Goal: Task Accomplishment & Management: Manage account settings

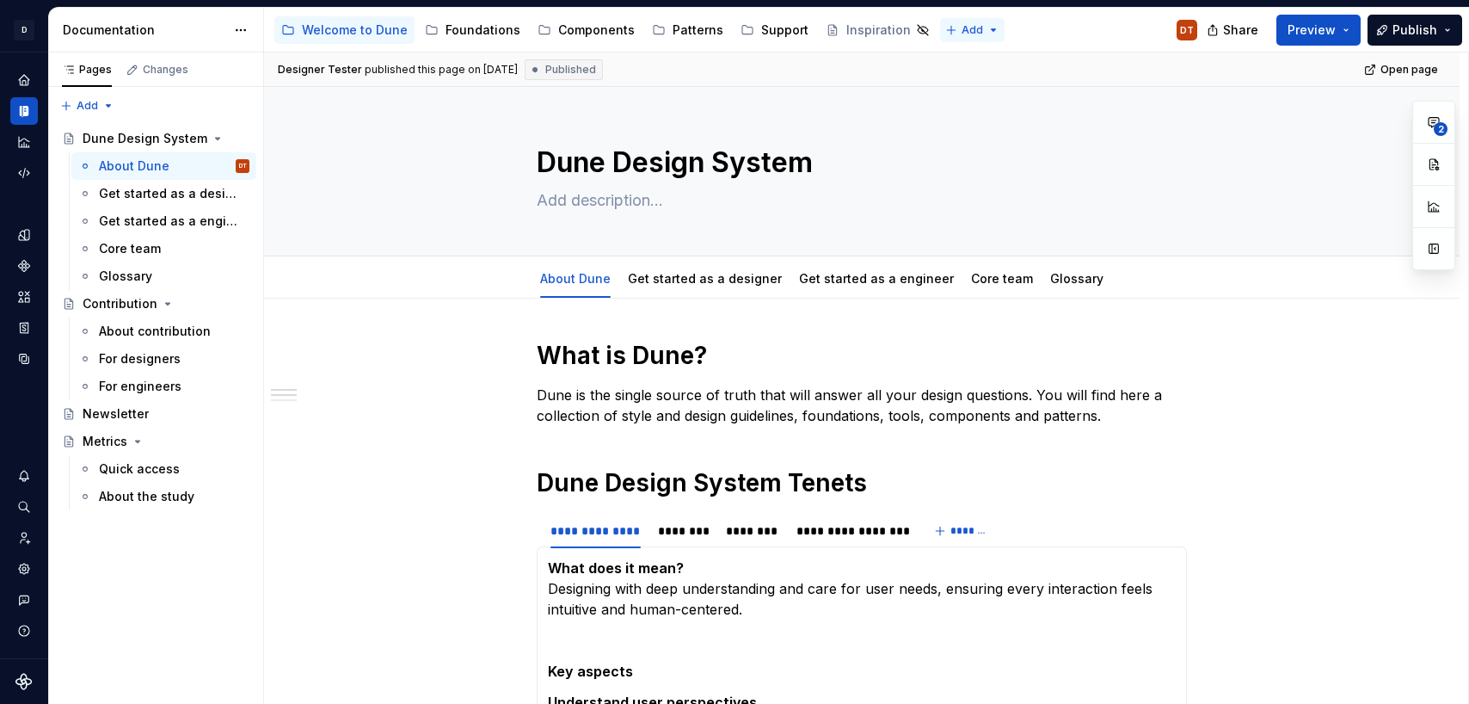
click at [940, 30] on html "D Dune DT Dataset Metrum Documentation Accessibility guide for tree Page tree. …" at bounding box center [734, 352] width 1469 height 704
click at [939, 92] on icon at bounding box center [940, 91] width 14 height 14
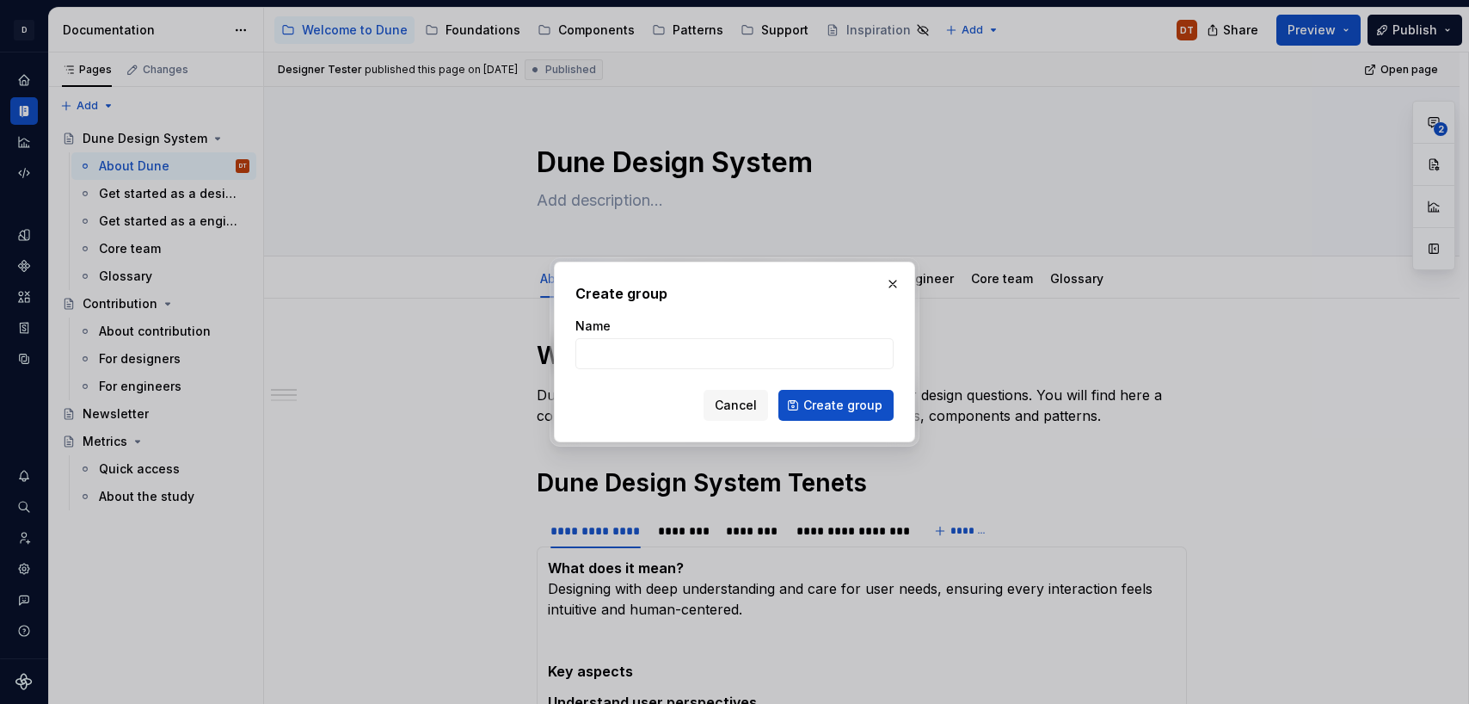
type textarea "*"
drag, startPoint x: 725, startPoint y: 354, endPoint x: 634, endPoint y: 354, distance: 91.2
click at [634, 354] on input "Content Design System" at bounding box center [735, 353] width 318 height 31
type input "Content Design System"
click at [819, 412] on span "Create group" at bounding box center [843, 405] width 79 height 17
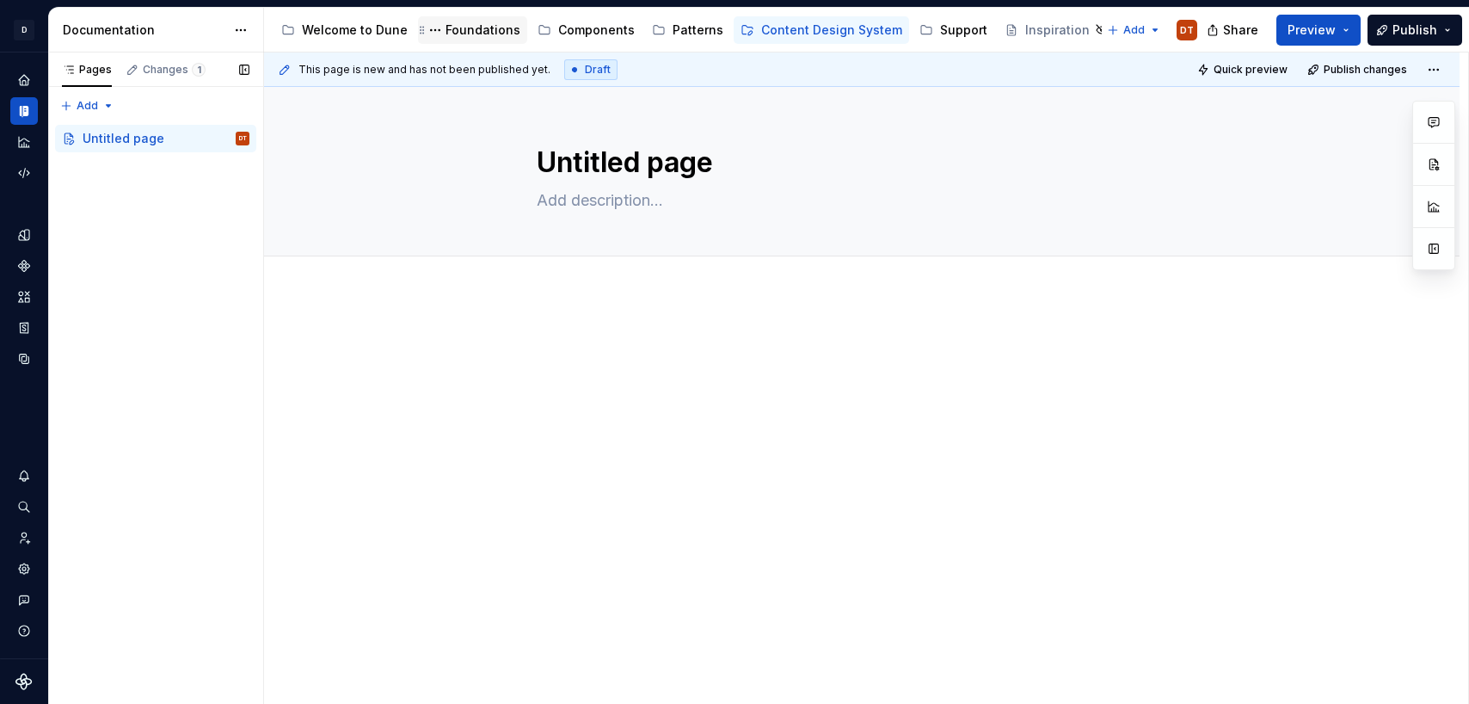
click at [480, 28] on div "Foundations" at bounding box center [483, 30] width 75 height 17
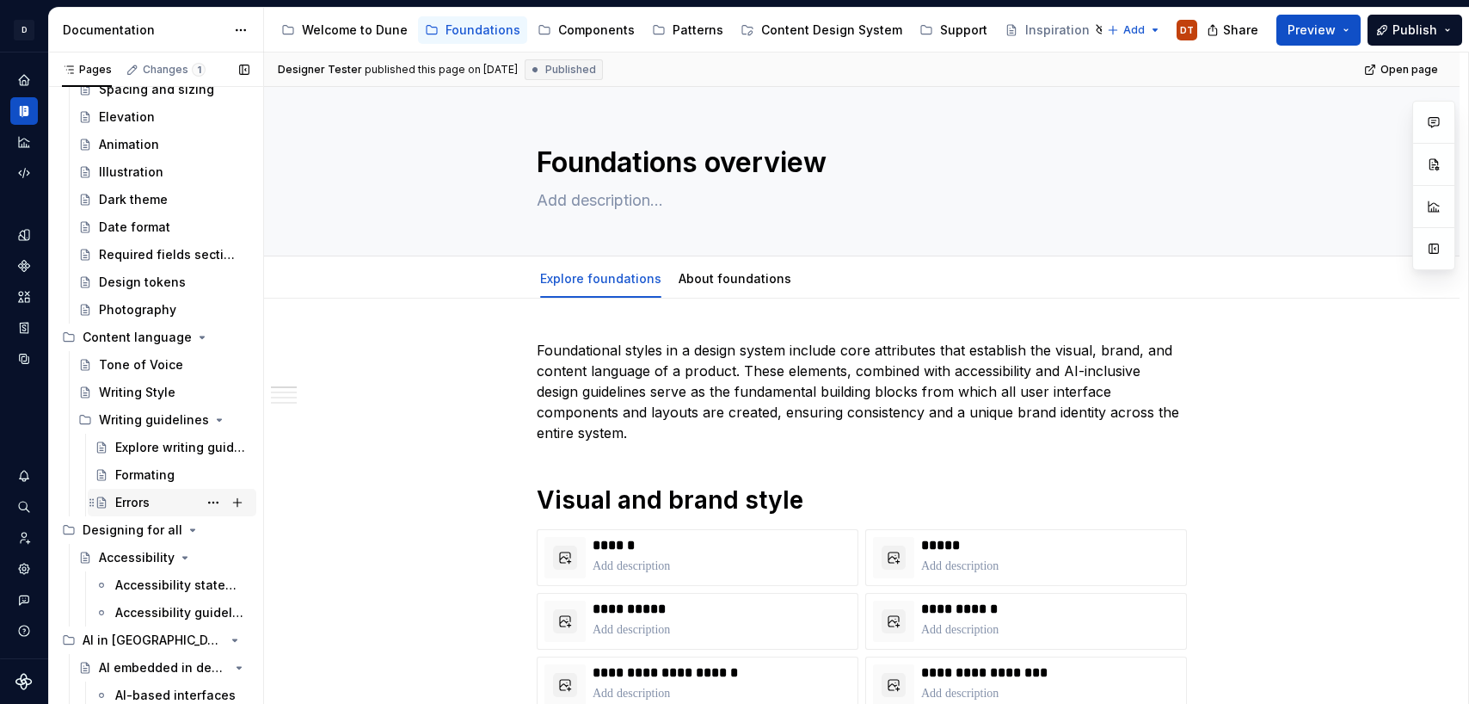
scroll to position [286, 0]
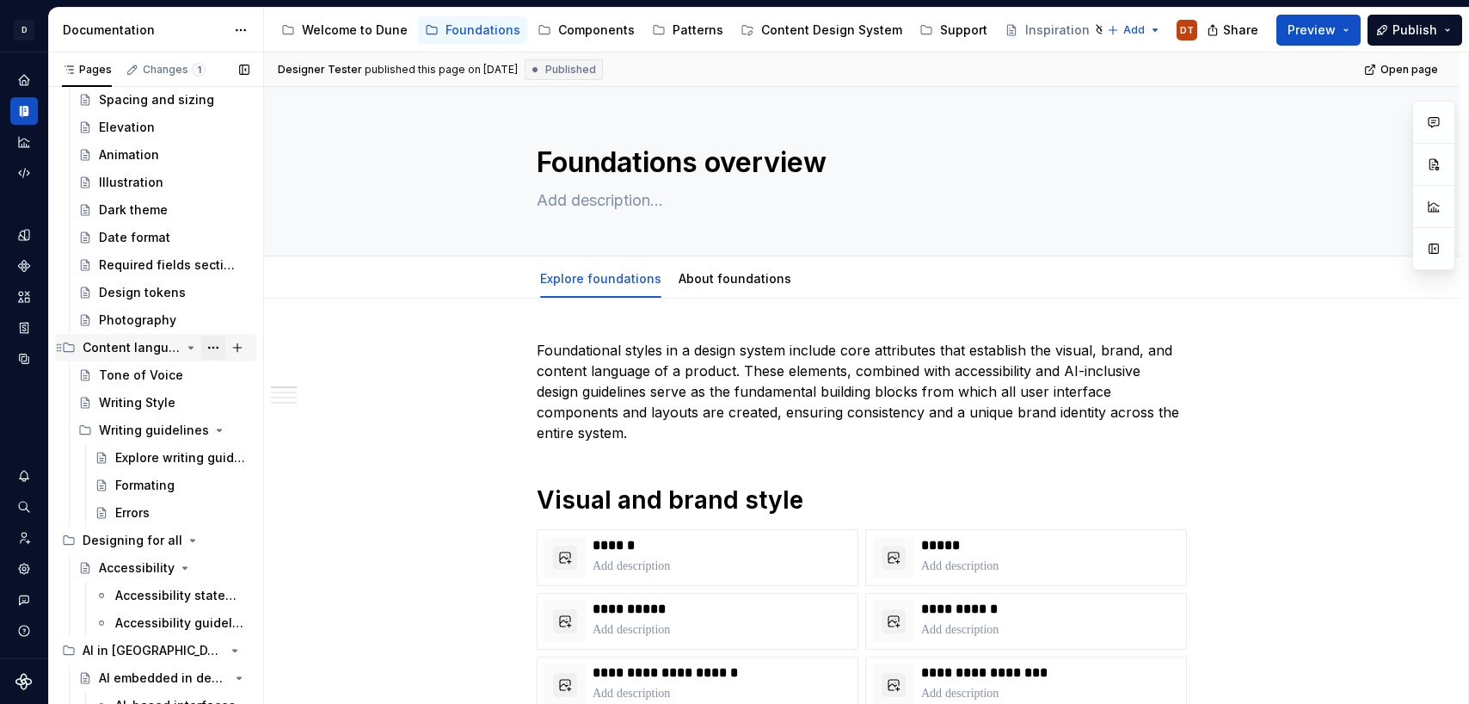
click at [212, 347] on button "Page tree" at bounding box center [213, 348] width 24 height 24
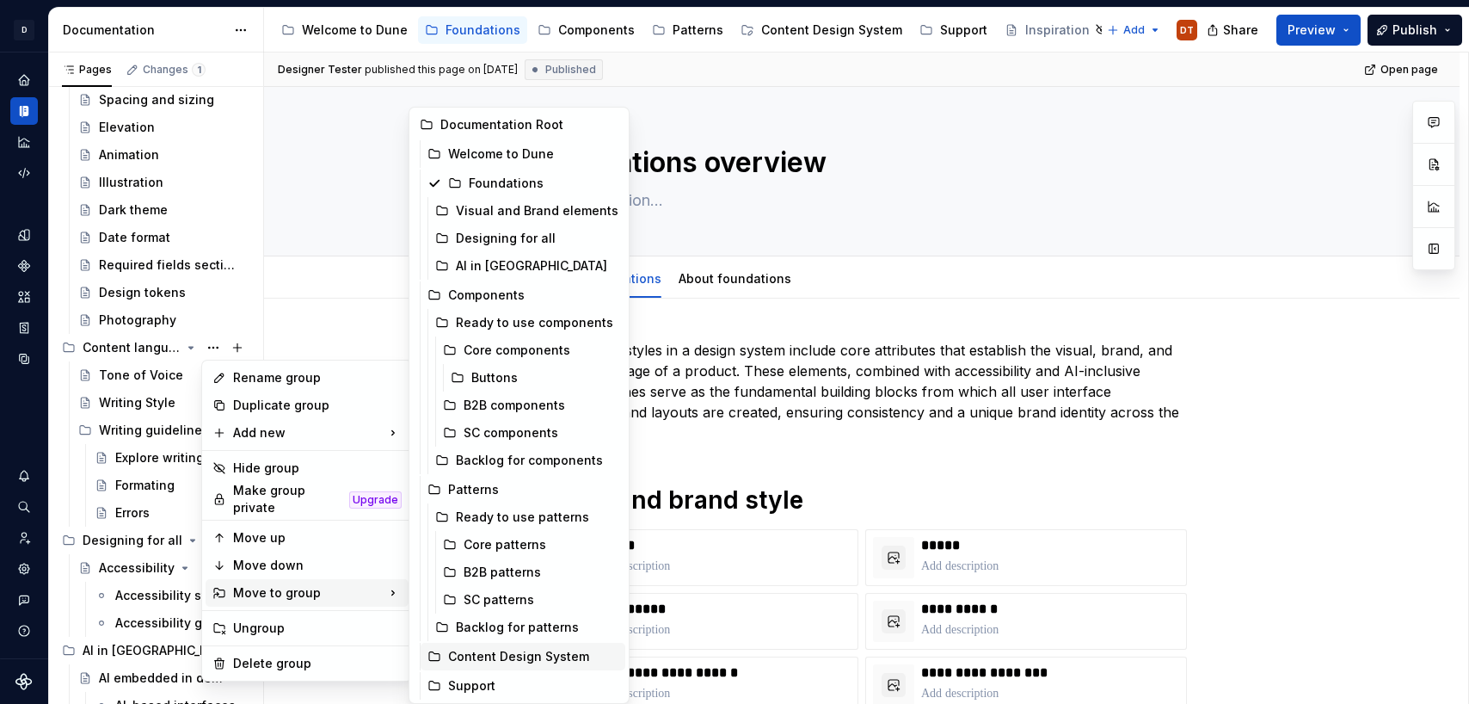
click at [471, 652] on div "Content Design System" at bounding box center [533, 656] width 170 height 17
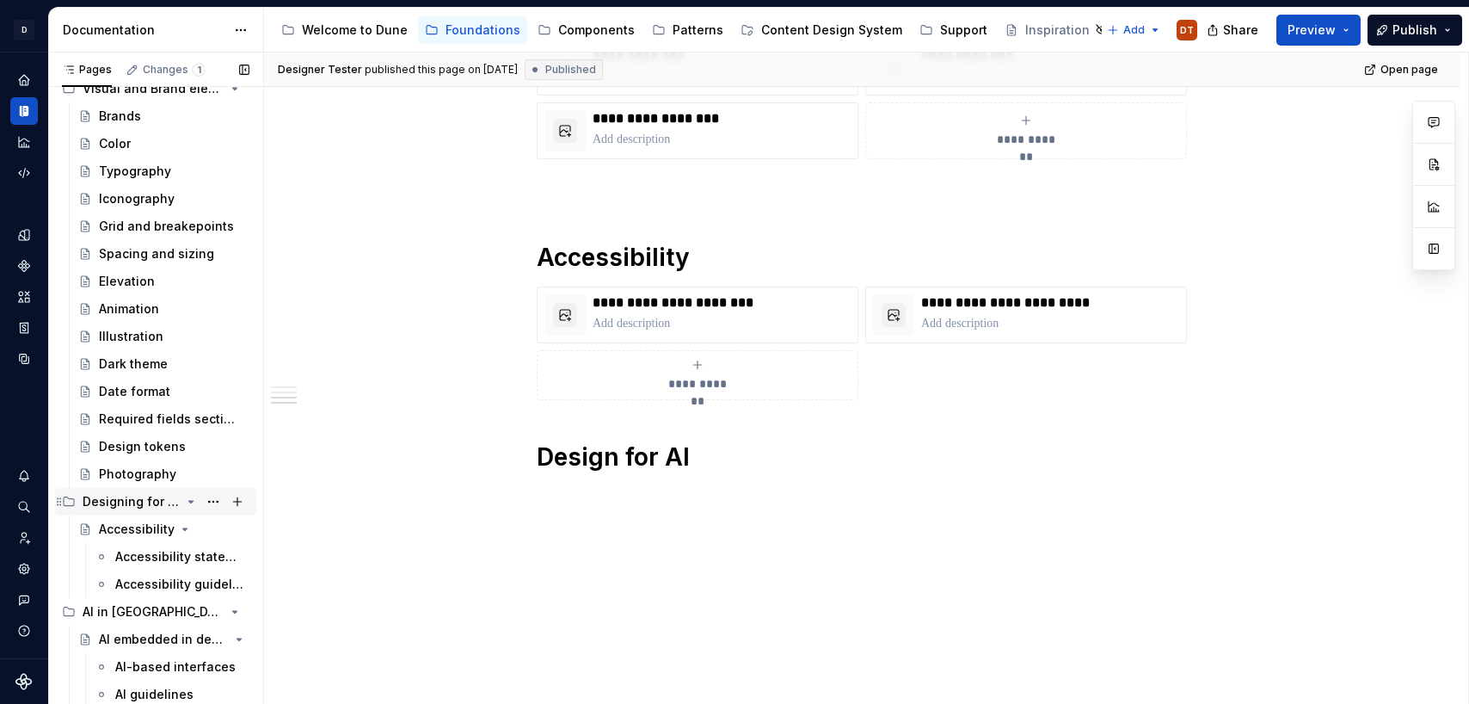
scroll to position [1016, 0]
click at [212, 524] on button "Page tree" at bounding box center [213, 529] width 24 height 24
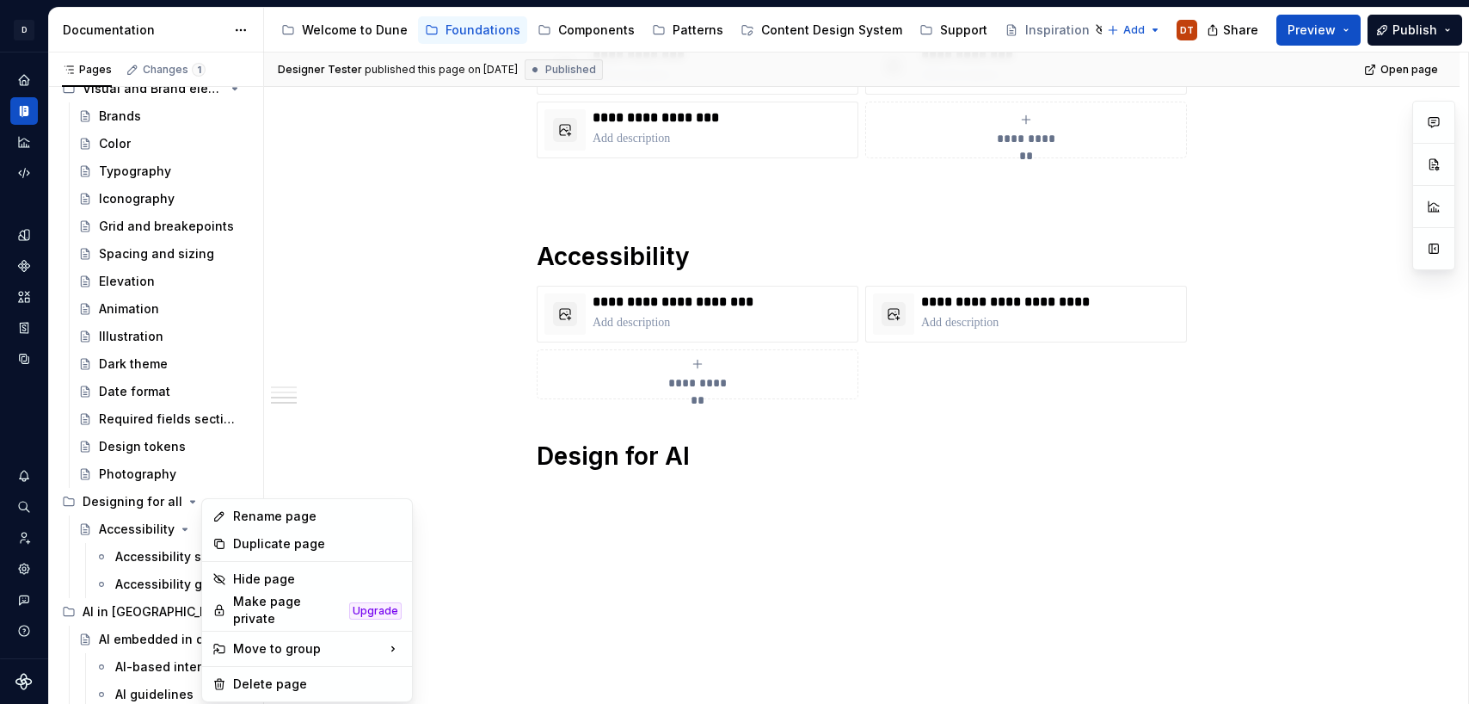
type textarea "*"
click at [263, 515] on div "Rename page" at bounding box center [317, 516] width 169 height 17
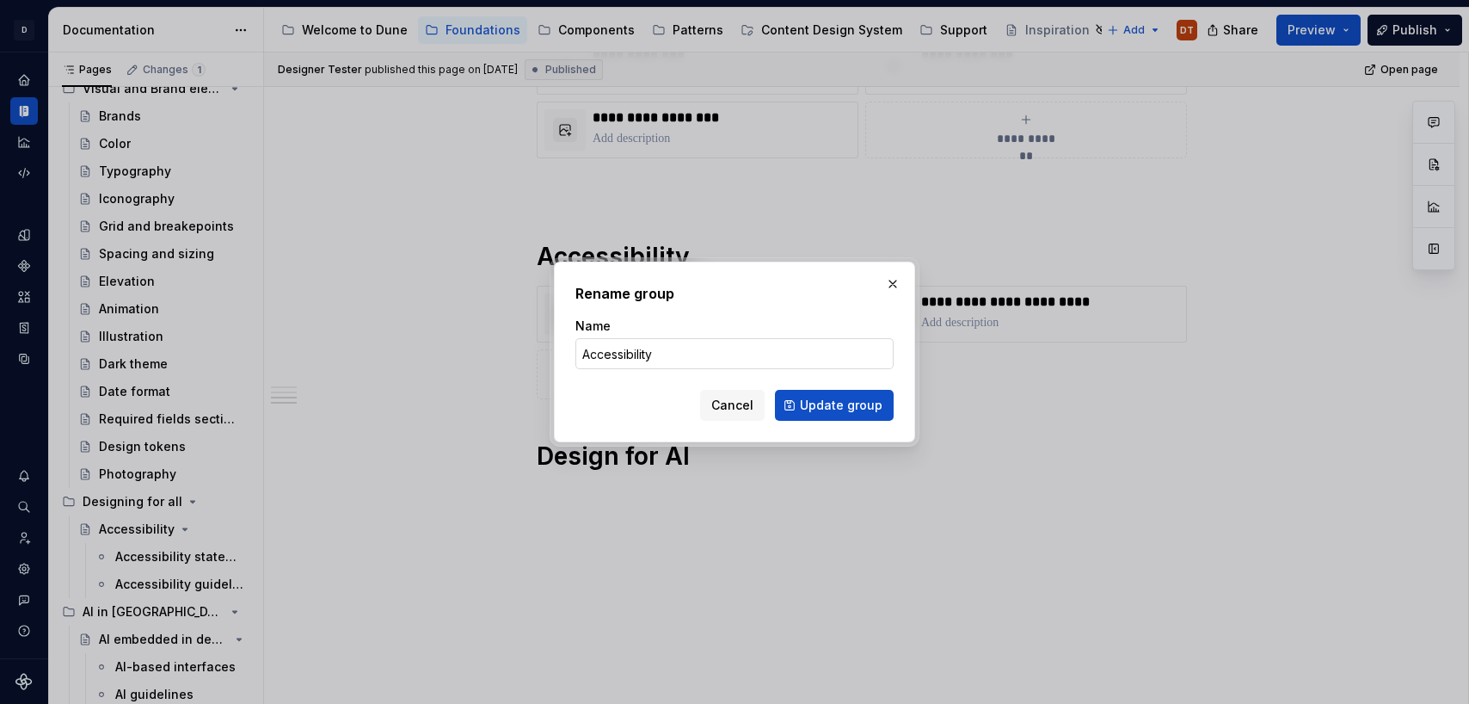
click at [662, 351] on input "Accessibility" at bounding box center [735, 353] width 318 height 31
type input "Accessibility & inclusion"
click at [810, 406] on span "Update group" at bounding box center [841, 405] width 83 height 17
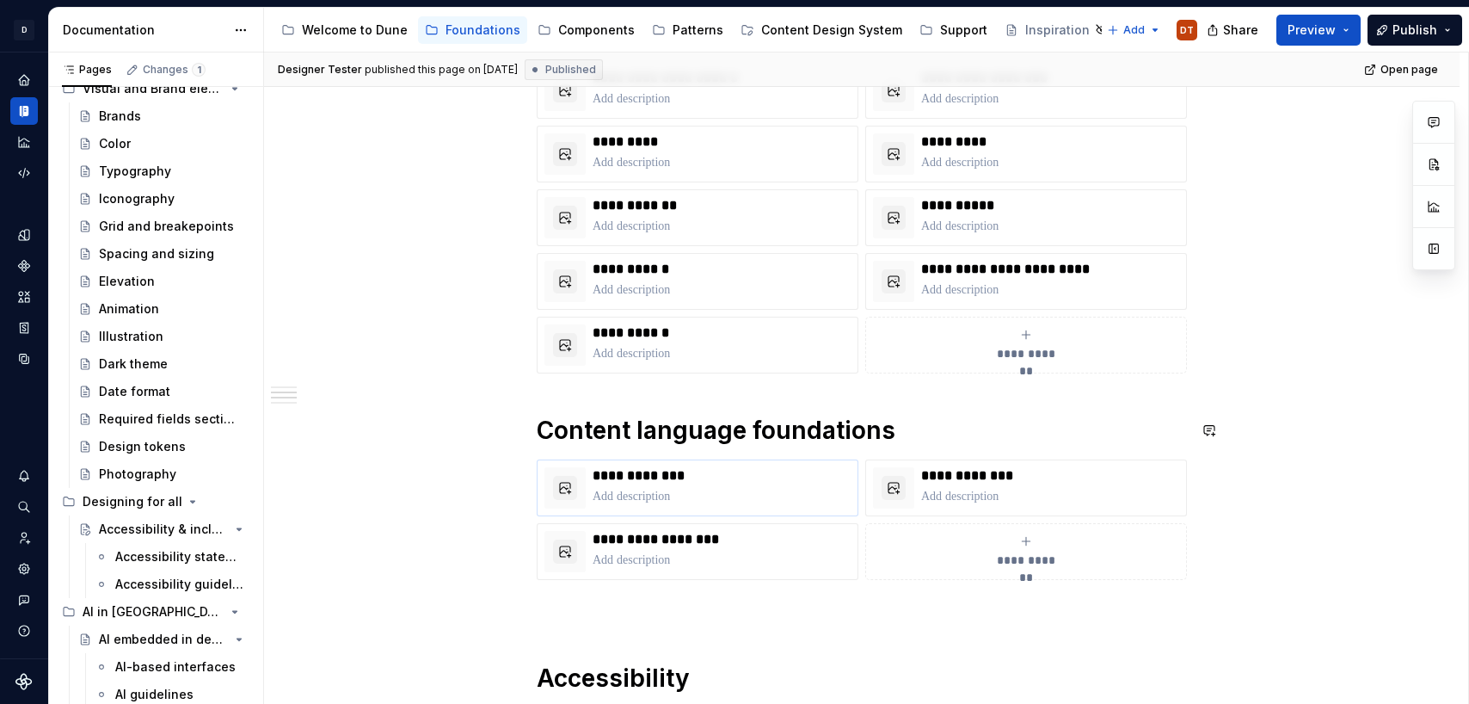
scroll to position [583, 0]
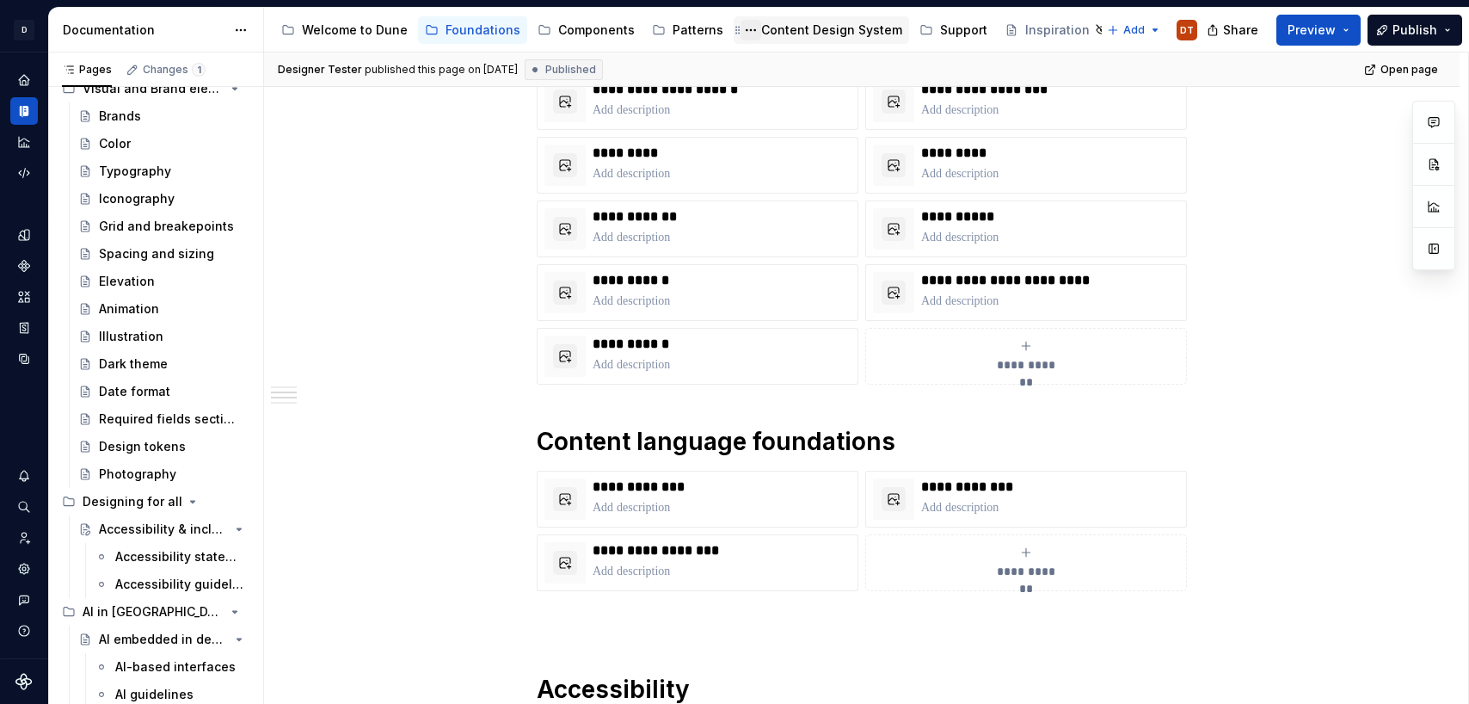
click at [741, 30] on button "Page tree" at bounding box center [751, 30] width 21 height 21
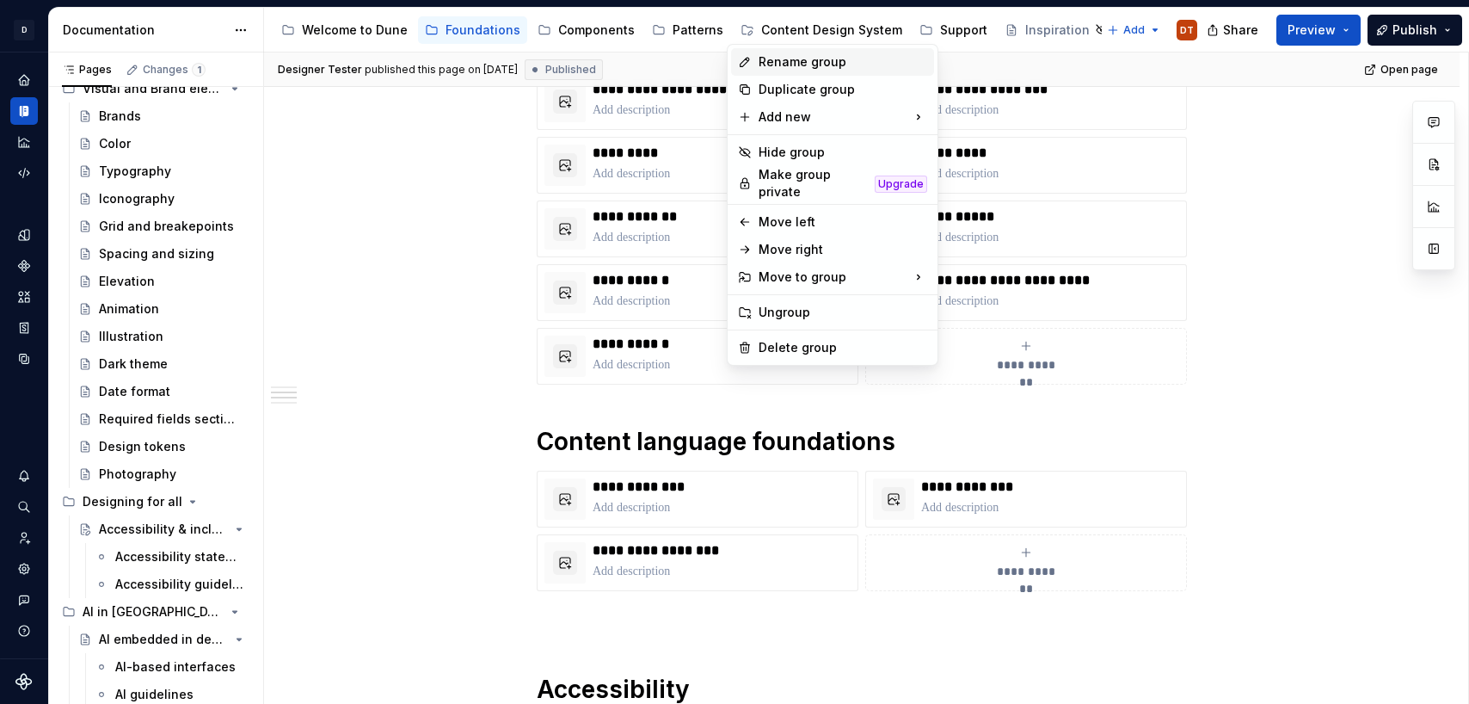
click at [797, 58] on div "Rename group" at bounding box center [843, 61] width 169 height 17
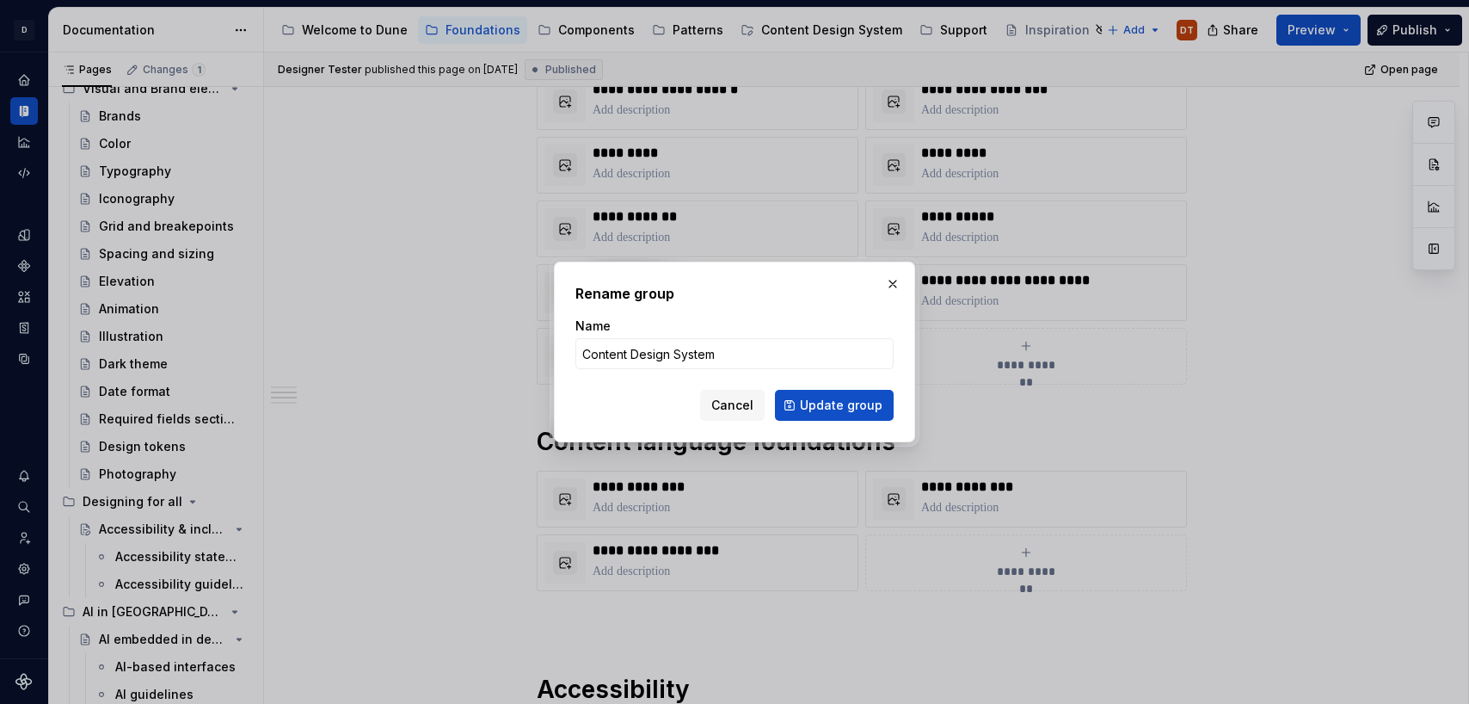
type textarea "*"
click at [721, 360] on input "Content Design System" at bounding box center [735, 353] width 318 height 31
drag, startPoint x: 744, startPoint y: 358, endPoint x: 631, endPoint y: 358, distance: 113.6
click at [631, 360] on input "Content Design System" at bounding box center [735, 353] width 318 height 31
type input "Content"
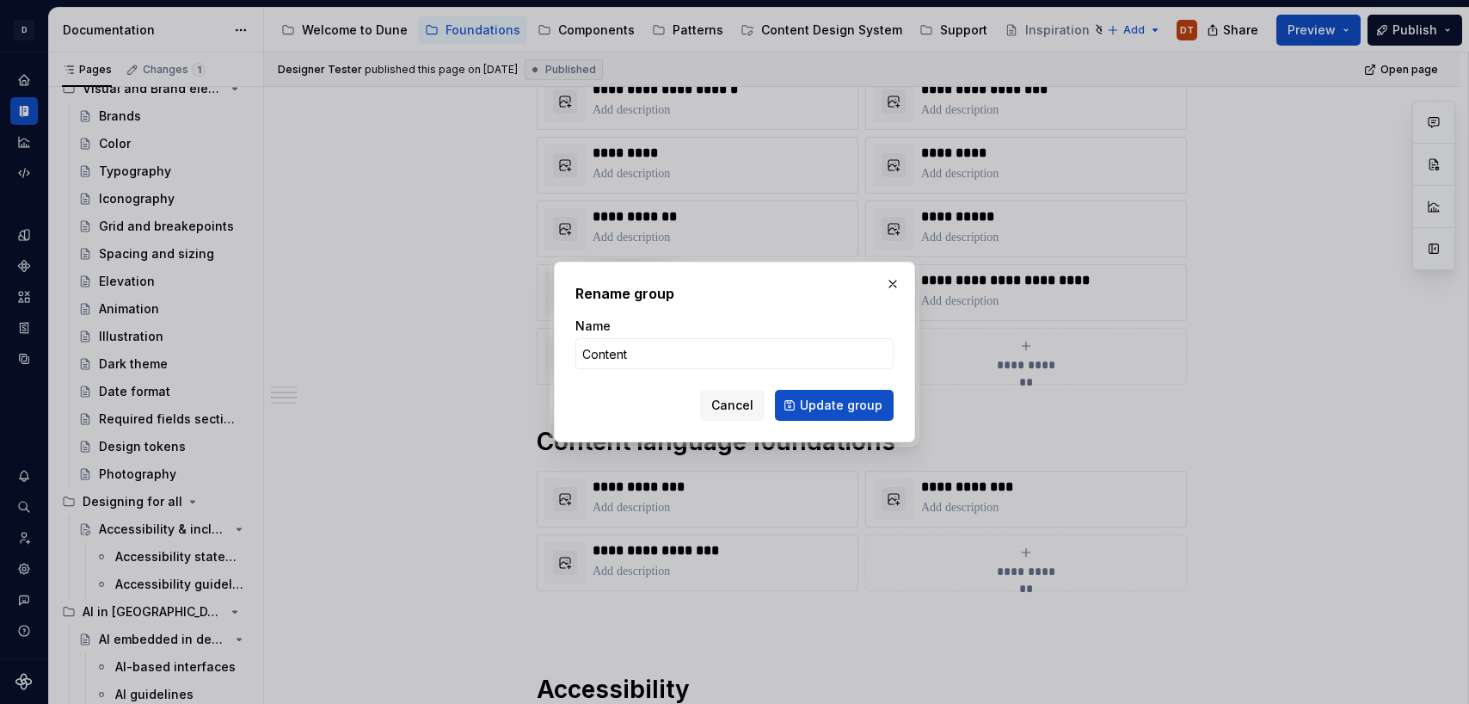
drag, startPoint x: 859, startPoint y: 406, endPoint x: 865, endPoint y: 397, distance: 10.5
click at [859, 406] on span "Update group" at bounding box center [841, 405] width 83 height 17
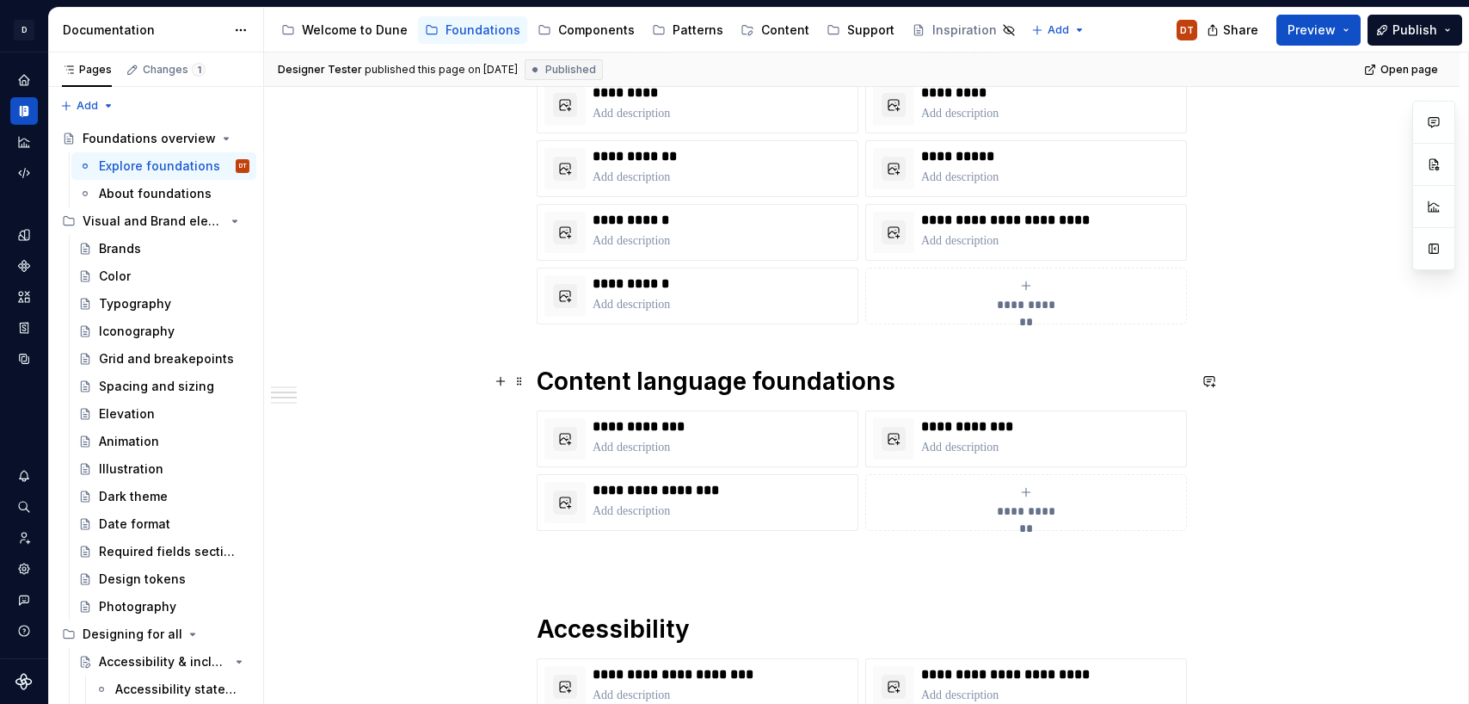
scroll to position [609, 0]
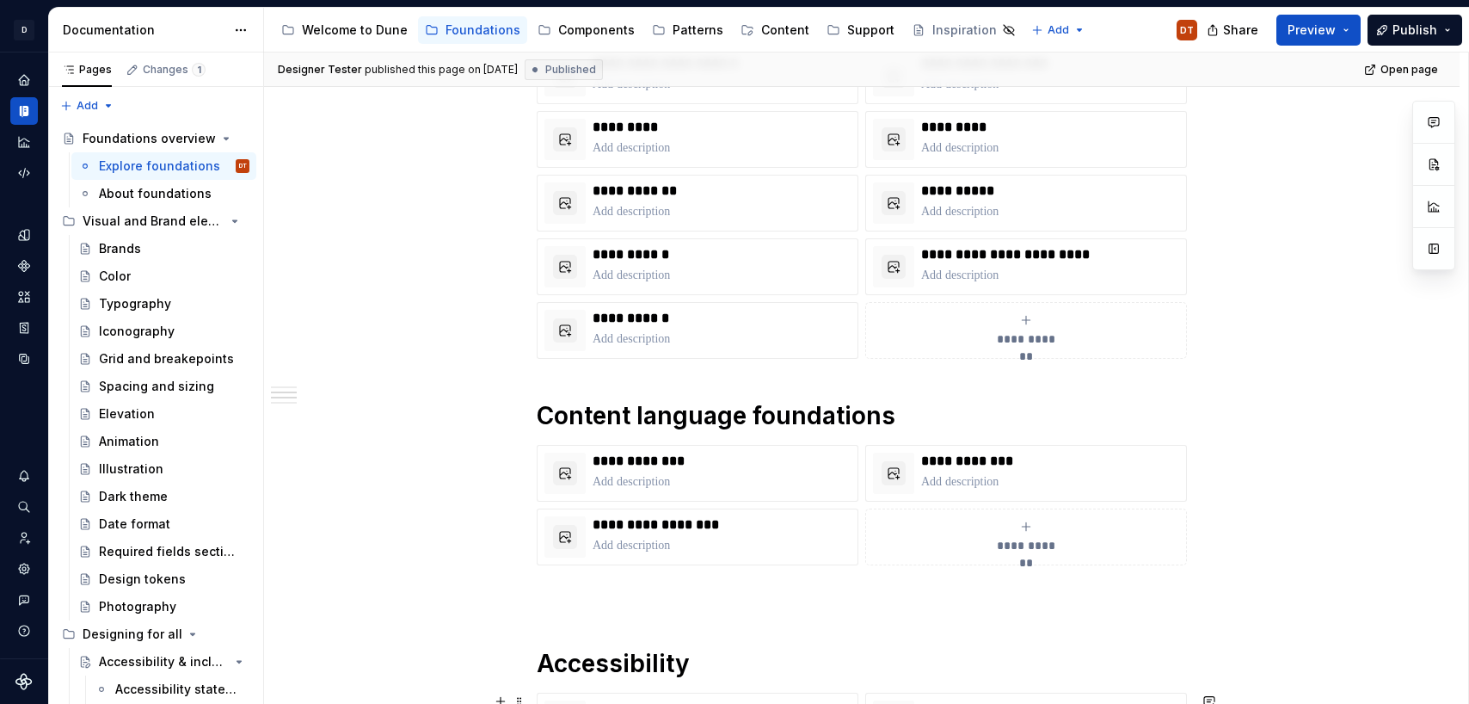
type textarea "*"
